Goal: Task Accomplishment & Management: Use online tool/utility

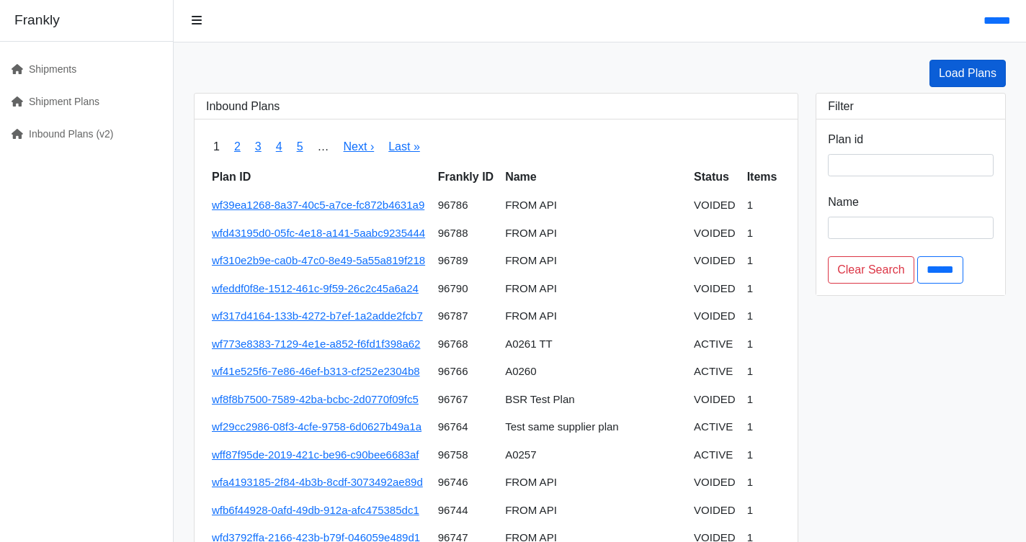
click at [989, 67] on link "Load Plans" at bounding box center [967, 73] width 76 height 27
click at [108, 126] on link "Inbound Plans (v2)" at bounding box center [80, 134] width 161 height 32
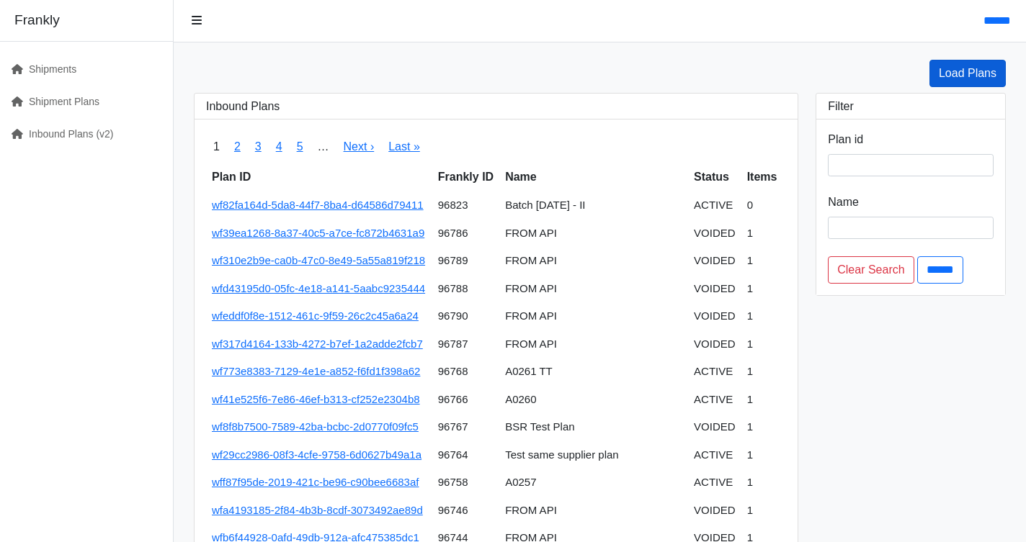
click at [944, 66] on link "Load Plans" at bounding box center [967, 73] width 76 height 27
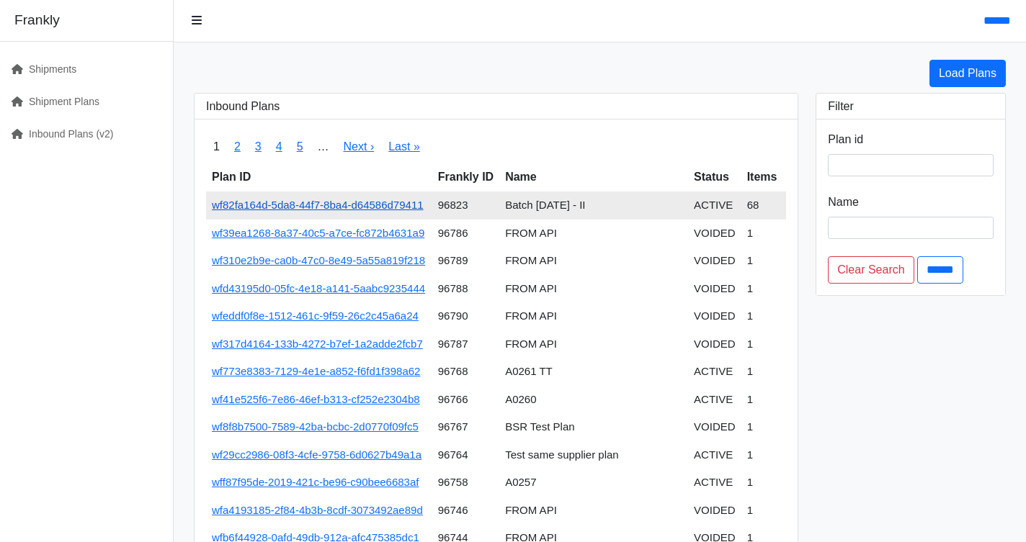
click at [403, 200] on link "wf82fa164d-5da8-44f7-8ba4-d64586d79411" at bounding box center [318, 205] width 212 height 12
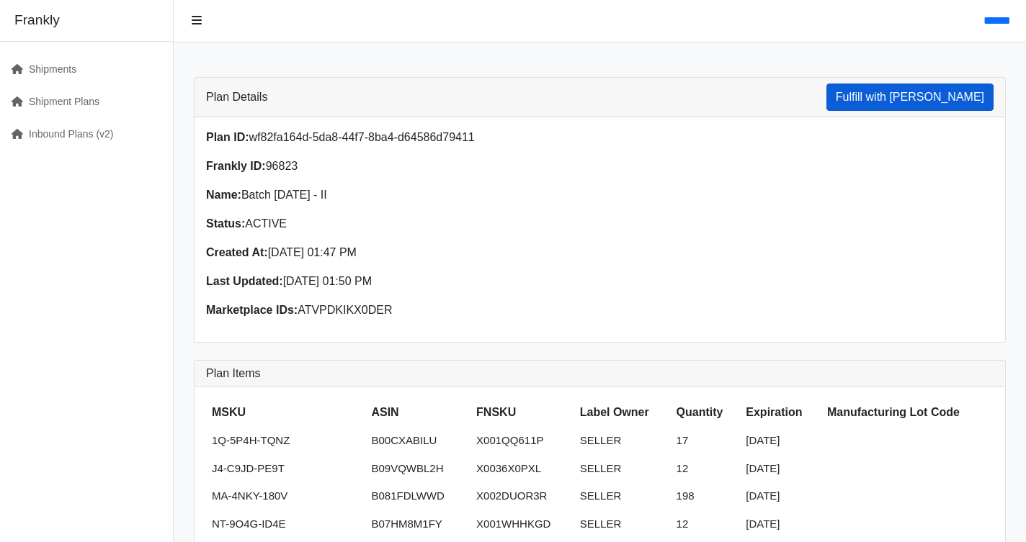
click at [946, 99] on button "Fulfill with Frankly" at bounding box center [909, 97] width 167 height 27
